Goal: Find contact information: Find contact information

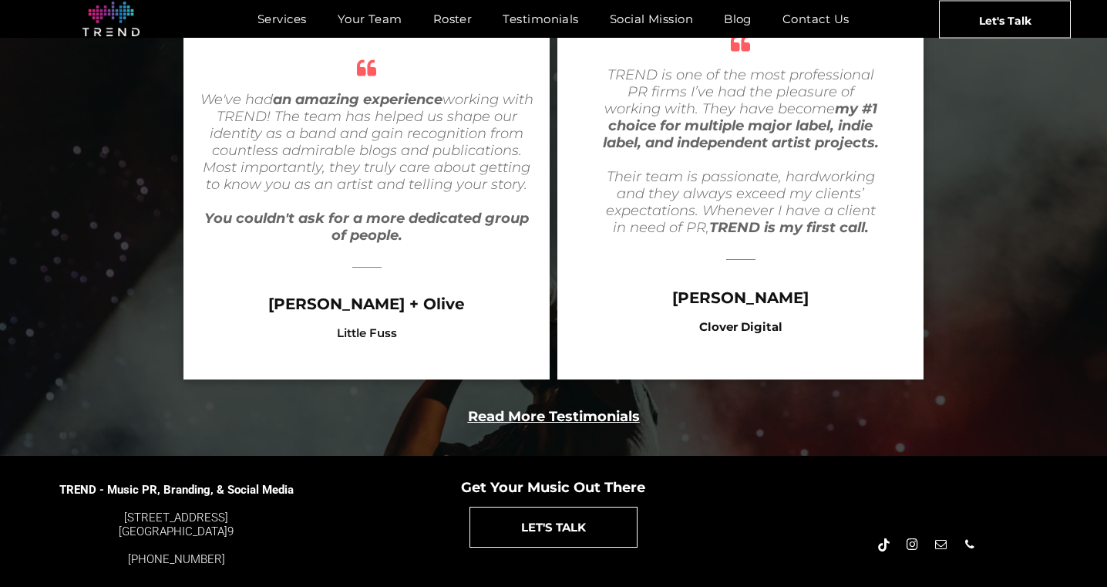
scroll to position [3058, 0]
drag, startPoint x: 544, startPoint y: 568, endPoint x: 663, endPoint y: 566, distance: 118.7
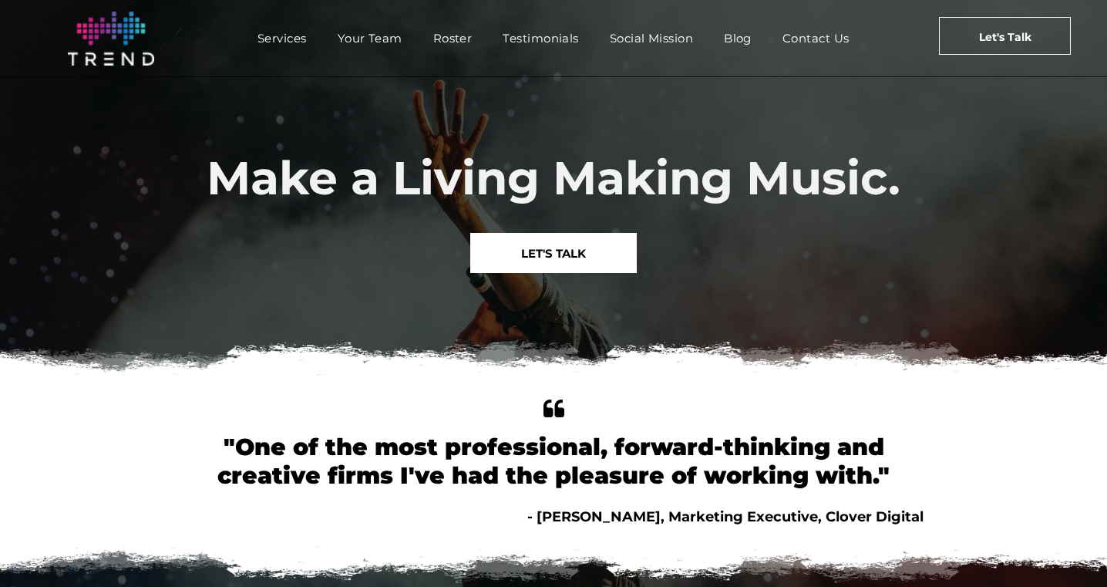
scroll to position [0, 0]
click at [383, 43] on span "Your Team" at bounding box center [370, 38] width 65 height 22
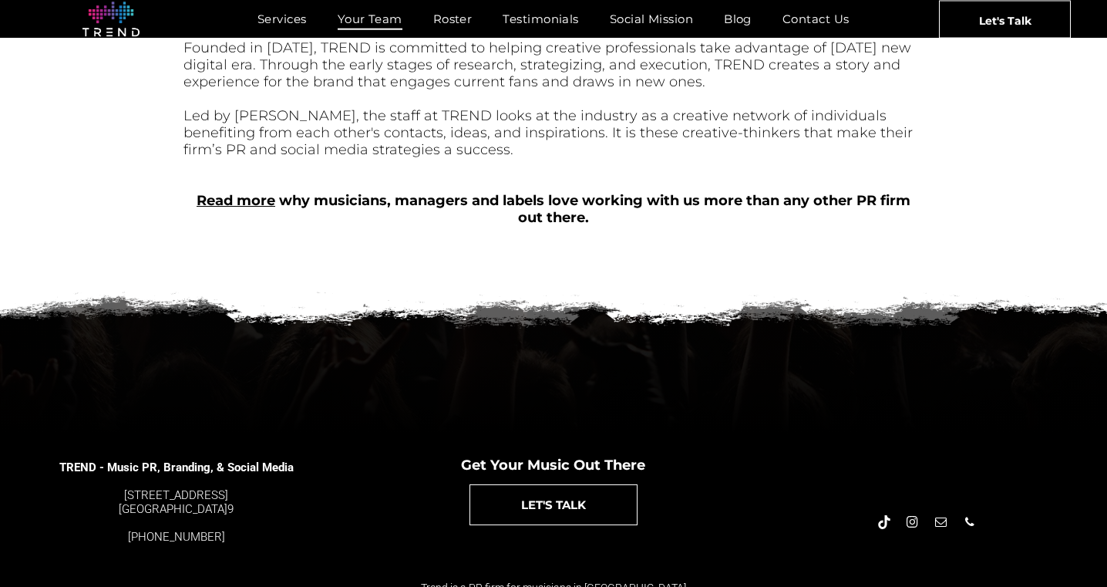
scroll to position [719, 0]
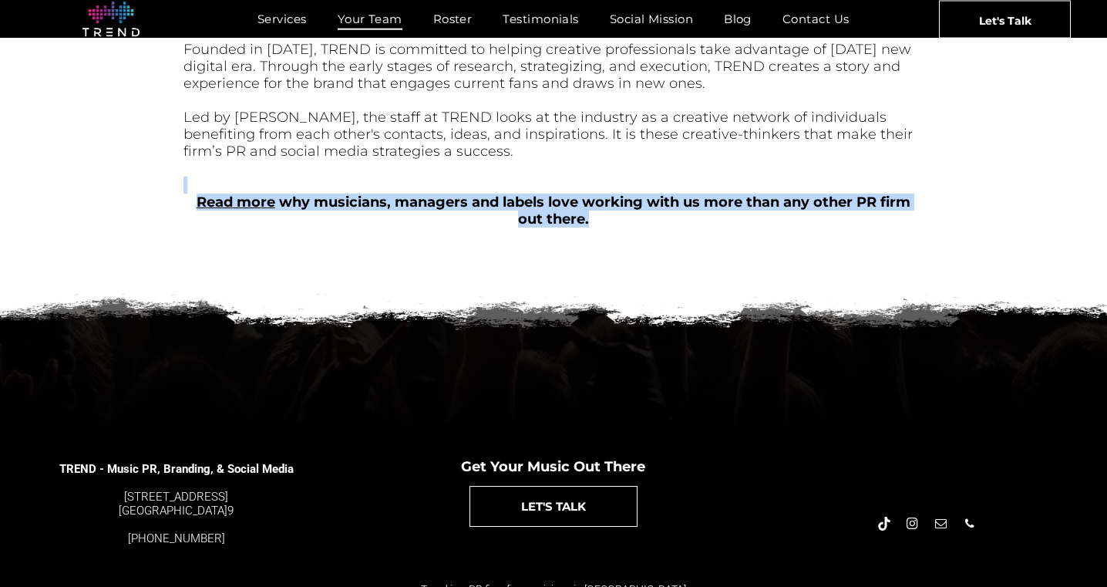
drag, startPoint x: 595, startPoint y: 217, endPoint x: 537, endPoint y: 169, distance: 75.0
click at [537, 169] on div "Over [DATE], we came together with the simple idea of empowering musicians and …" at bounding box center [553, 9] width 740 height 452
click at [537, 176] on div at bounding box center [553, 184] width 740 height 17
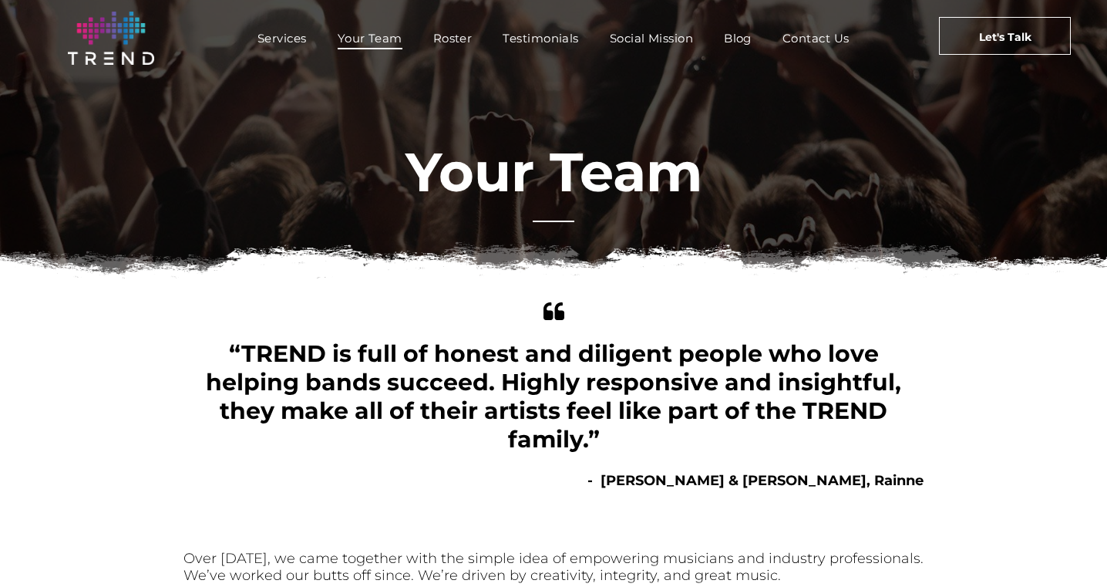
scroll to position [0, 0]
click at [801, 39] on span "Contact Us" at bounding box center [815, 38] width 67 height 22
